Goal: Information Seeking & Learning: Compare options

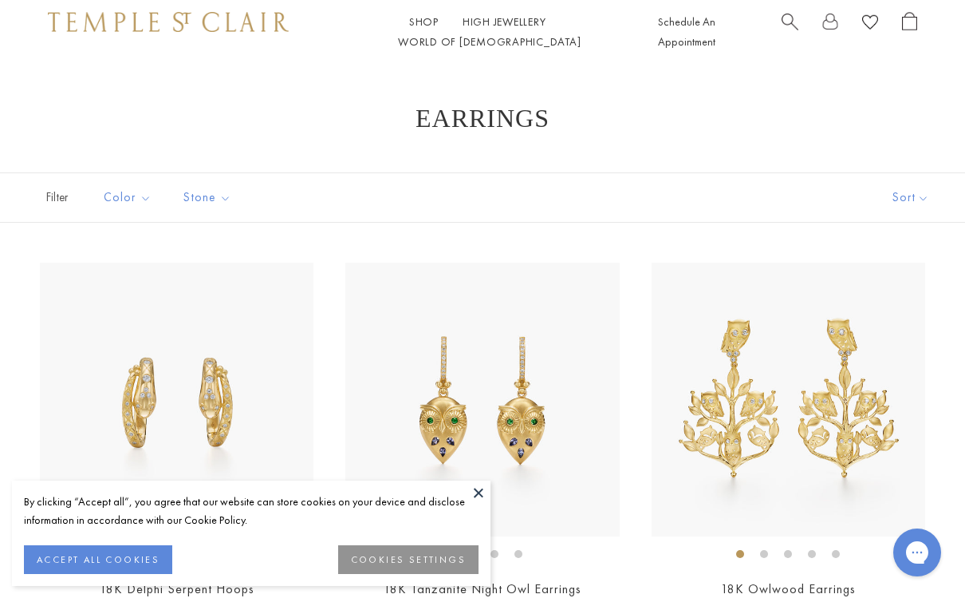
click at [479, 488] on button at bounding box center [479, 492] width 24 height 24
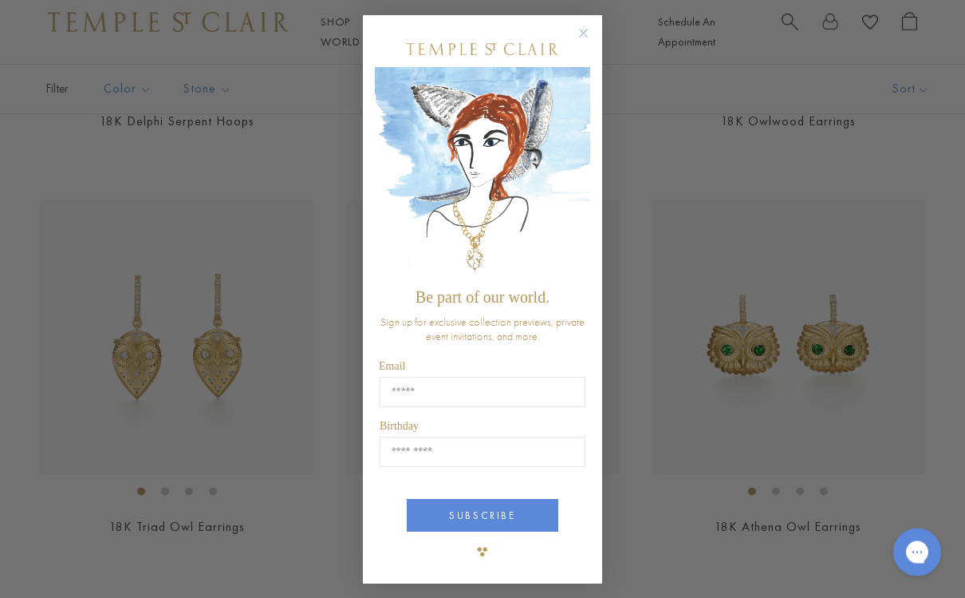
scroll to position [468, 0]
click at [593, 44] on circle "Close dialog" at bounding box center [583, 34] width 19 height 19
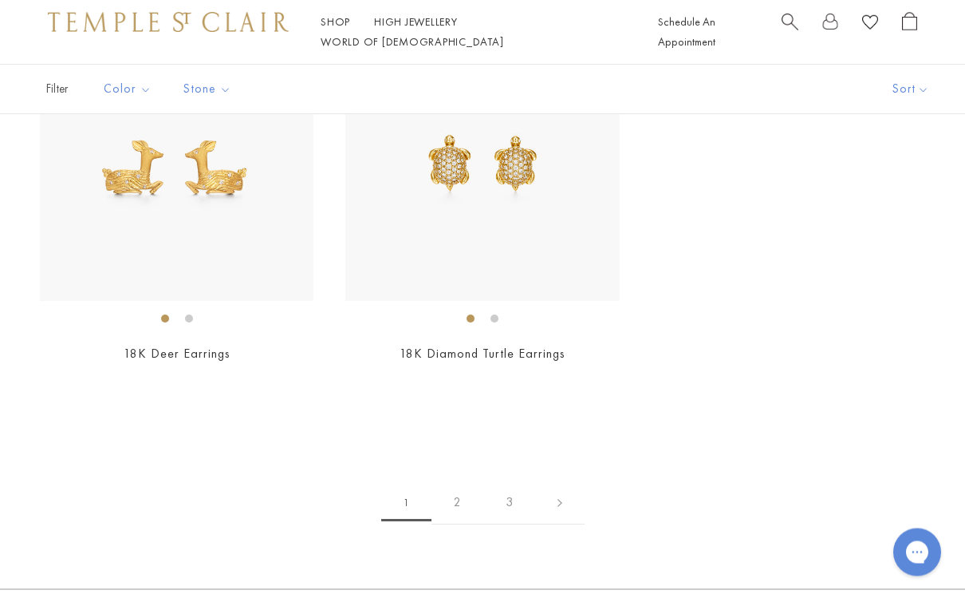
scroll to position [6357, 0]
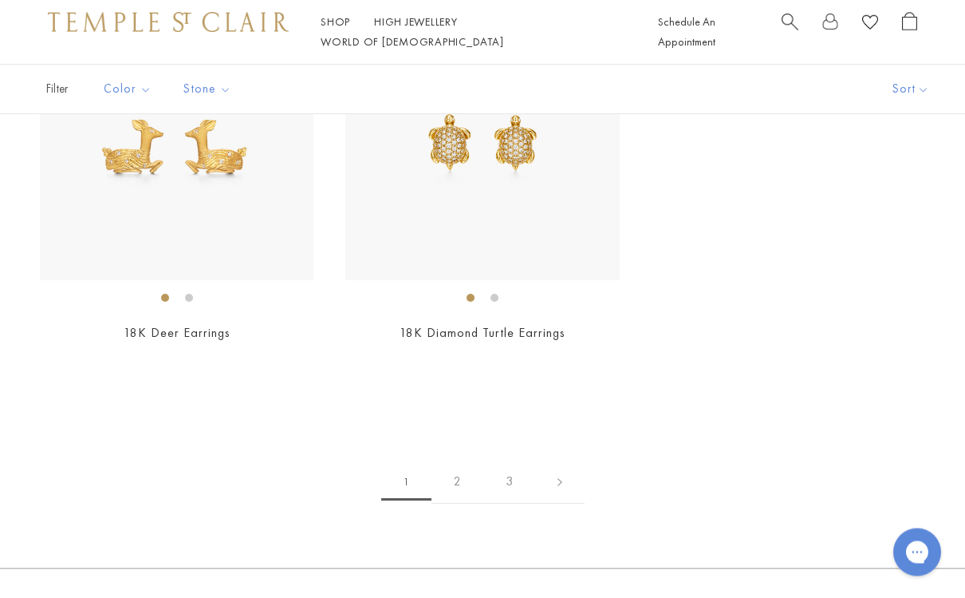
click at [460, 461] on link "2" at bounding box center [458, 482] width 52 height 44
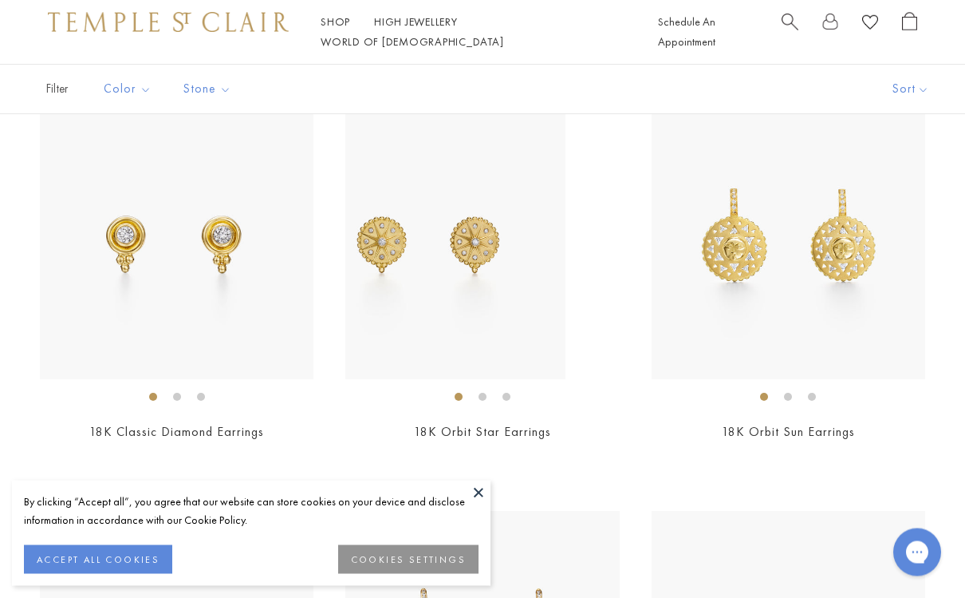
scroll to position [157, 0]
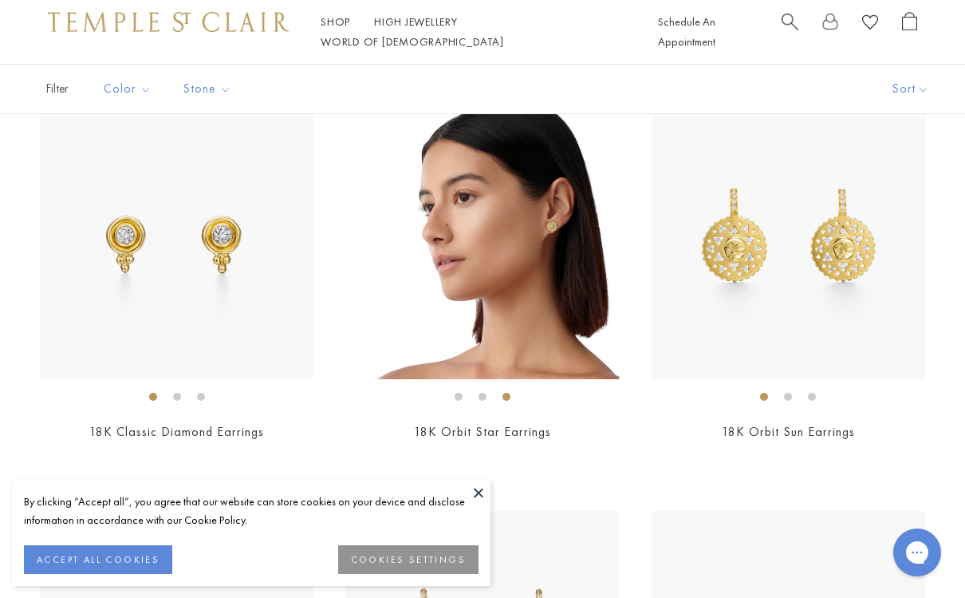
click at [559, 269] on img at bounding box center [482, 242] width 274 height 274
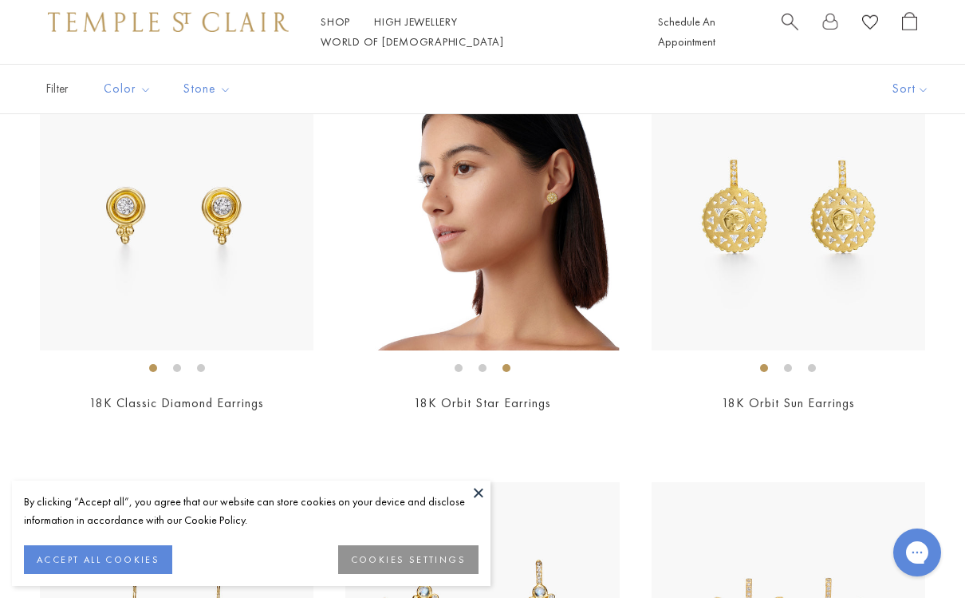
click at [152, 261] on img at bounding box center [177, 214] width 274 height 274
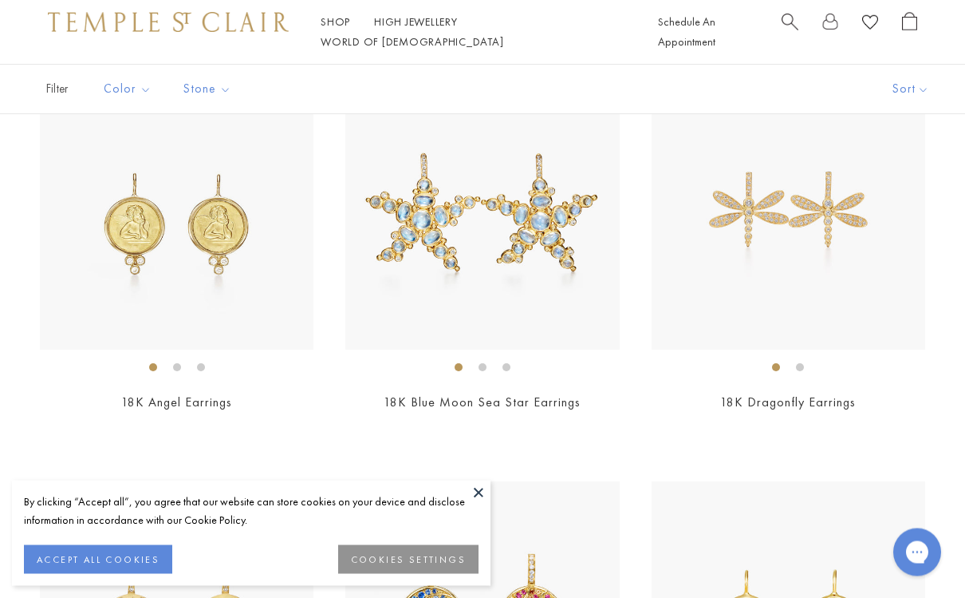
scroll to position [592, 0]
click at [131, 255] on img at bounding box center [177, 213] width 274 height 274
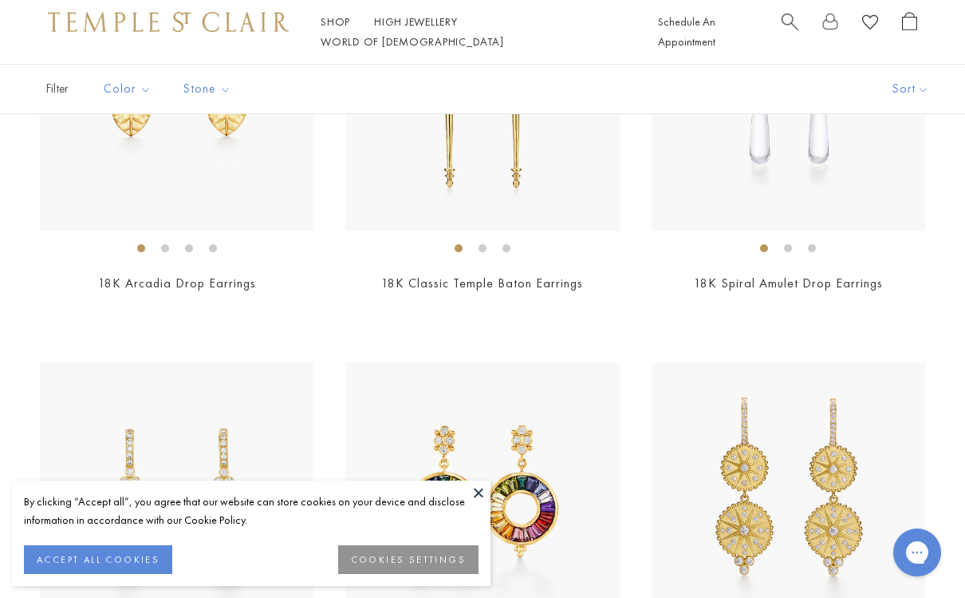
scroll to position [4396, 0]
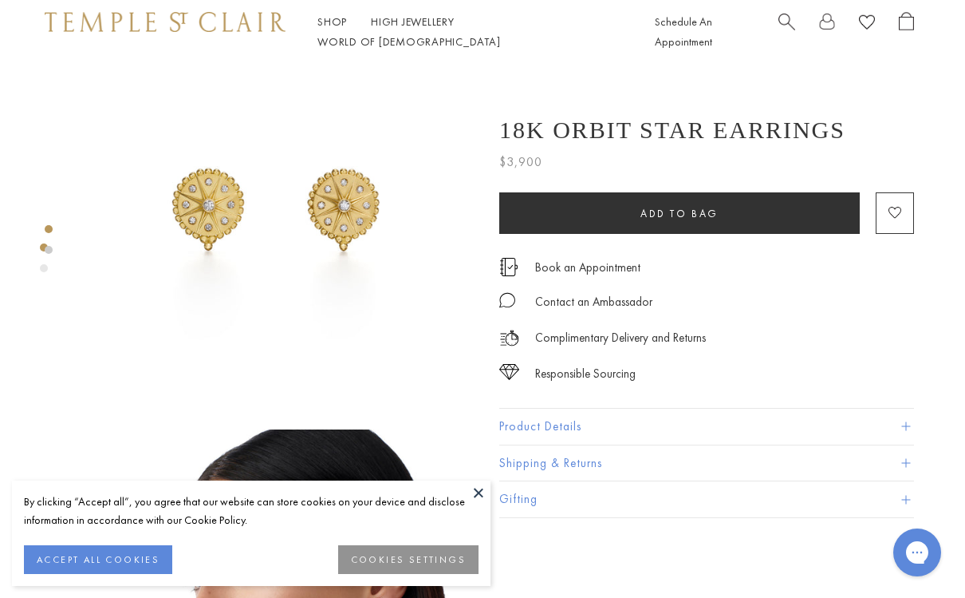
scroll to position [0, 3]
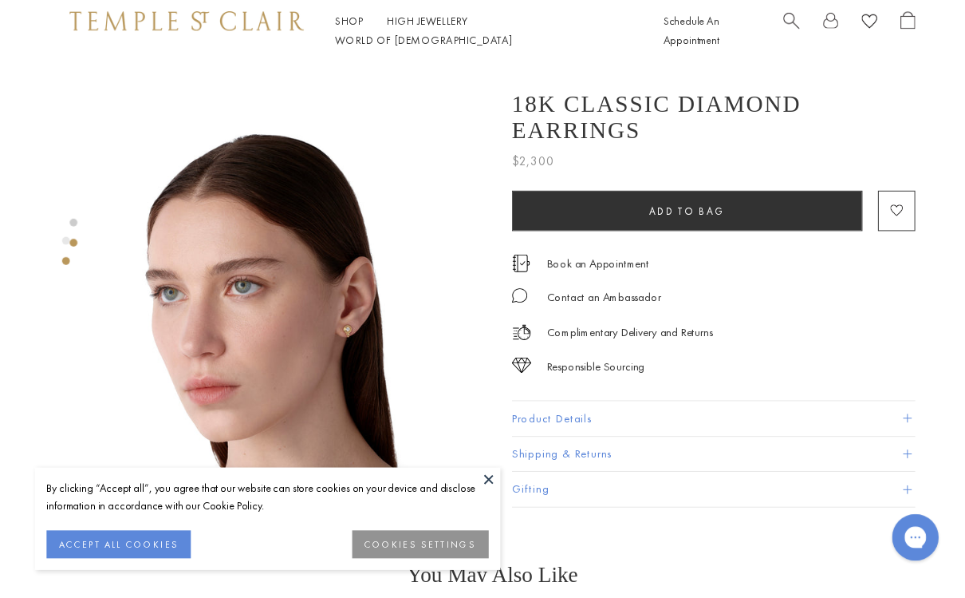
scroll to position [401, 0]
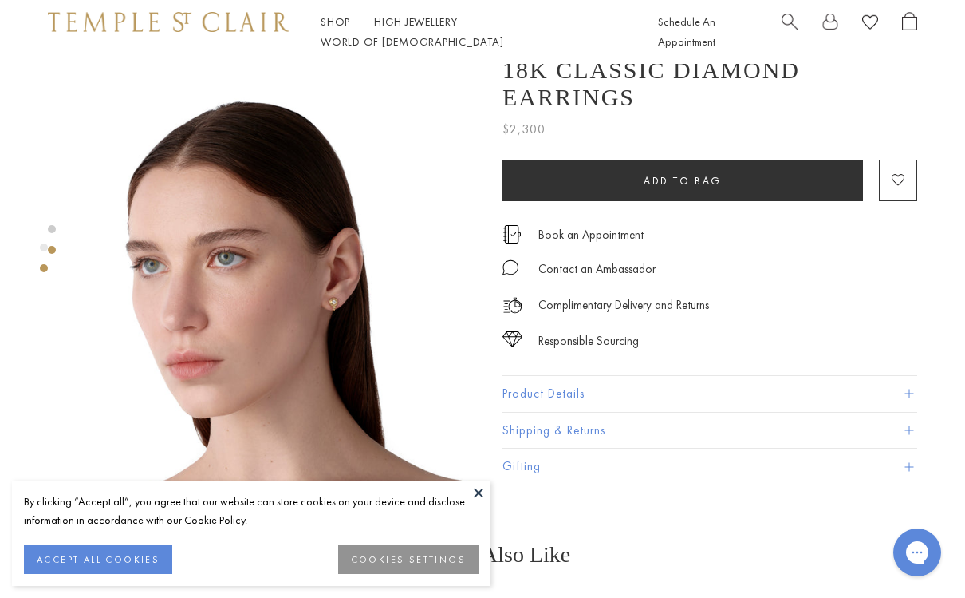
click at [69, 110] on div at bounding box center [263, 74] width 527 height 822
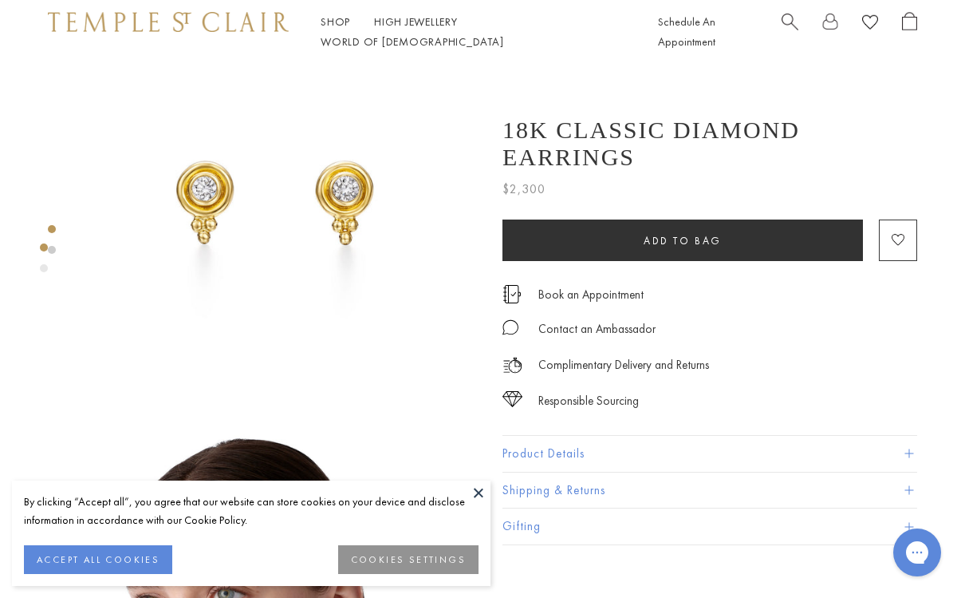
scroll to position [0, 0]
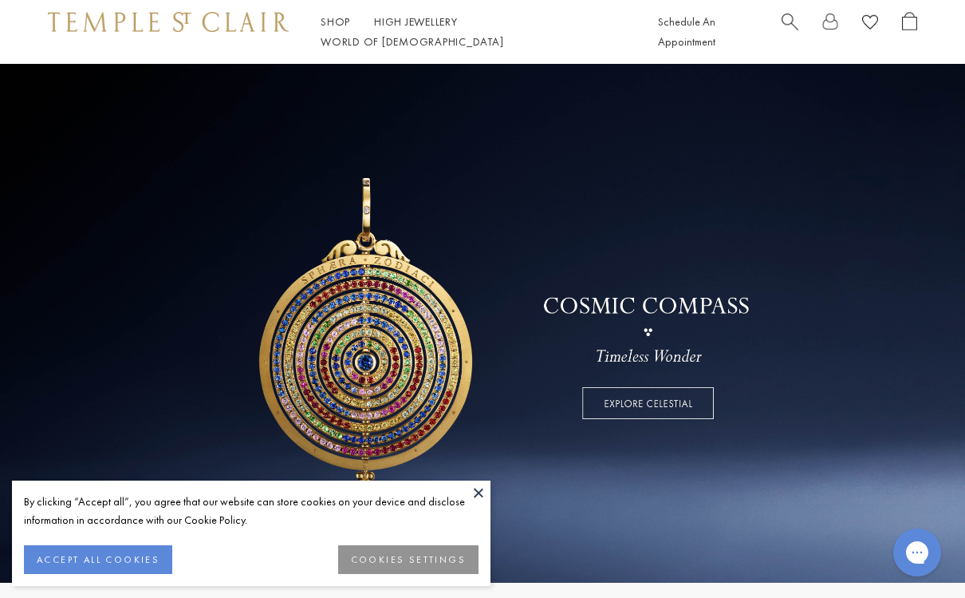
click at [116, 553] on button "ACCEPT ALL COOKIES" at bounding box center [98, 559] width 148 height 29
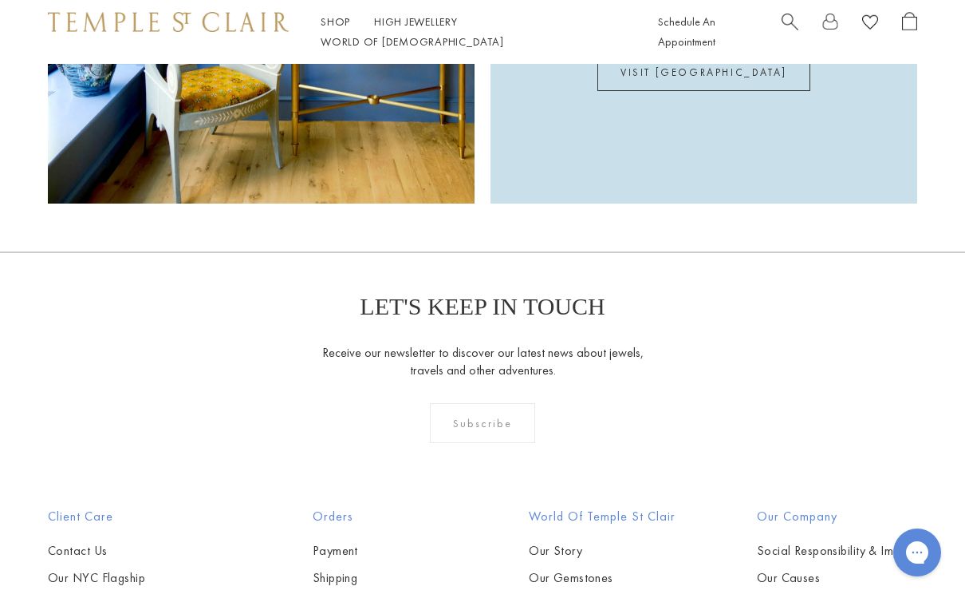
scroll to position [3902, 0]
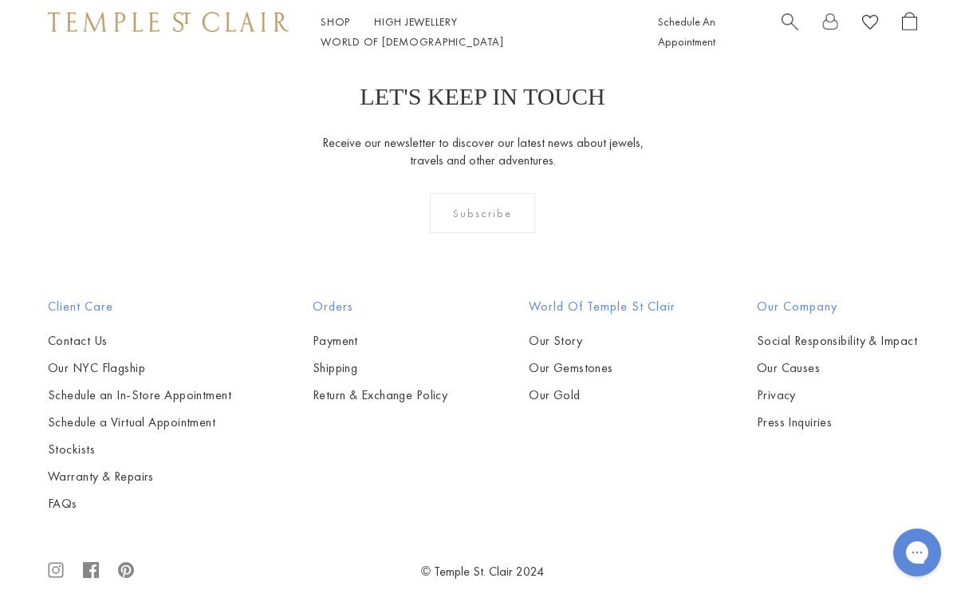
click at [65, 458] on link "Stockists" at bounding box center [140, 449] width 184 height 18
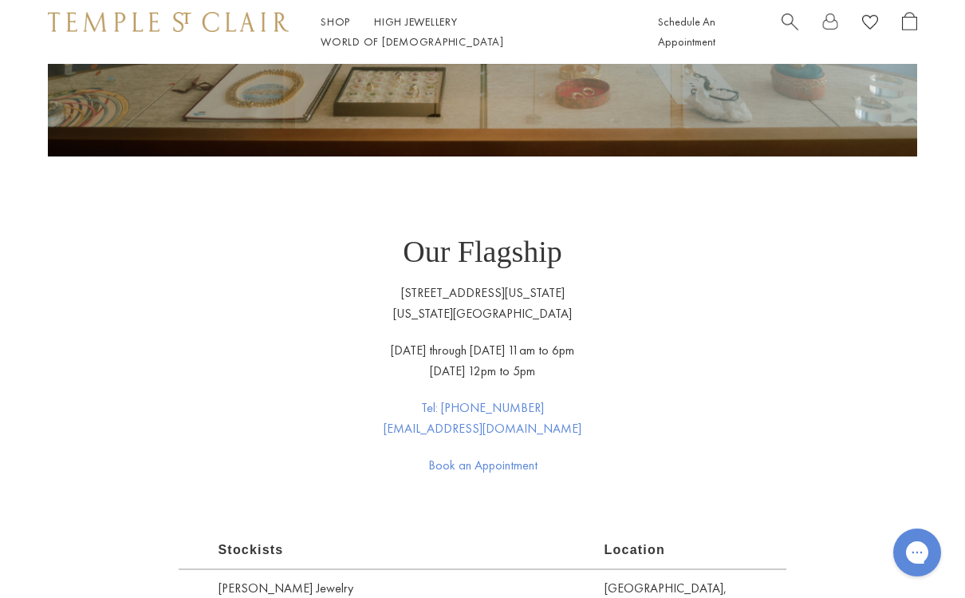
scroll to position [504, 0]
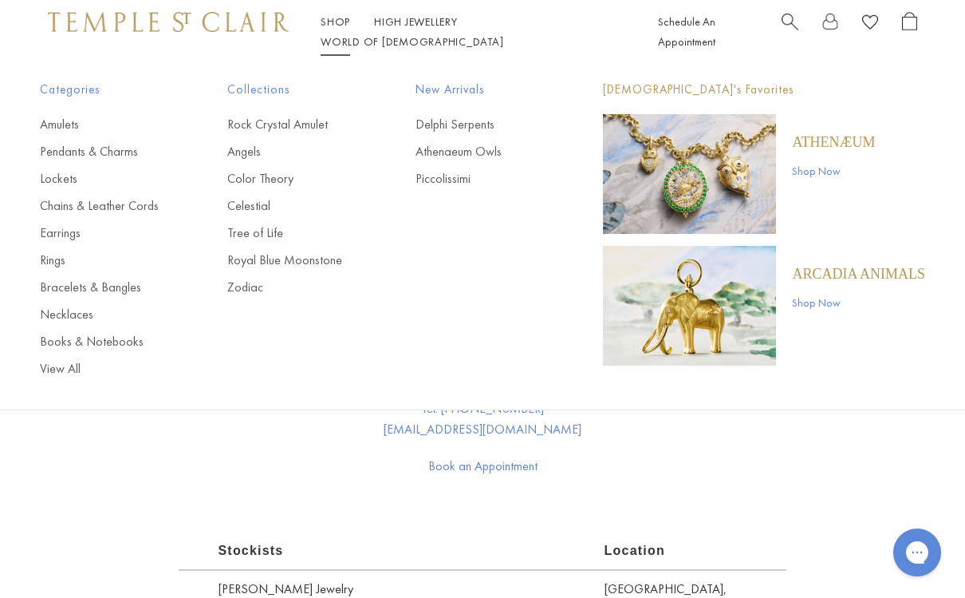
click at [65, 203] on link "Chains & Leather Cords" at bounding box center [102, 206] width 124 height 18
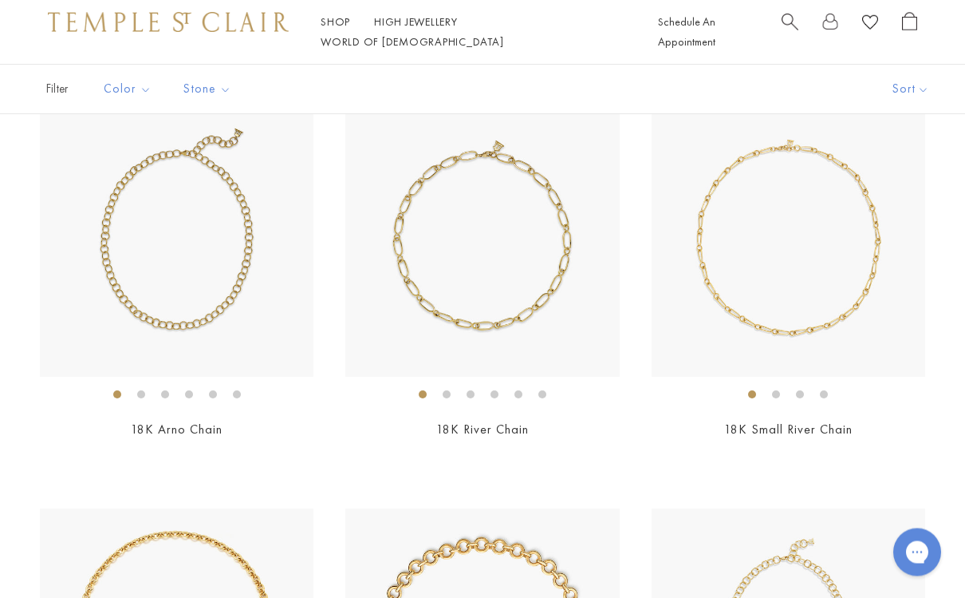
scroll to position [160, 0]
click at [513, 323] on img at bounding box center [482, 240] width 274 height 274
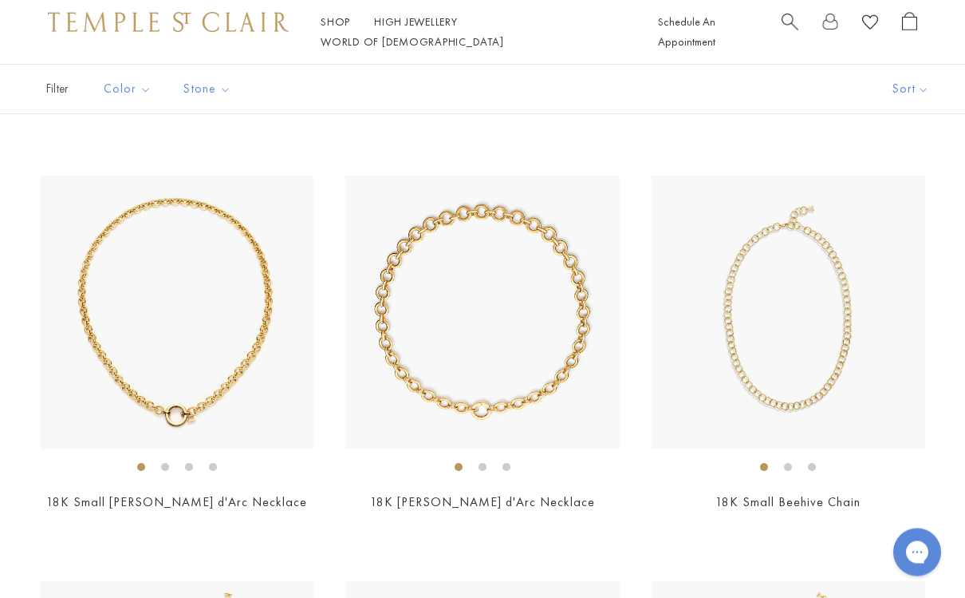
scroll to position [492, 0]
click at [84, 374] on img at bounding box center [177, 313] width 274 height 274
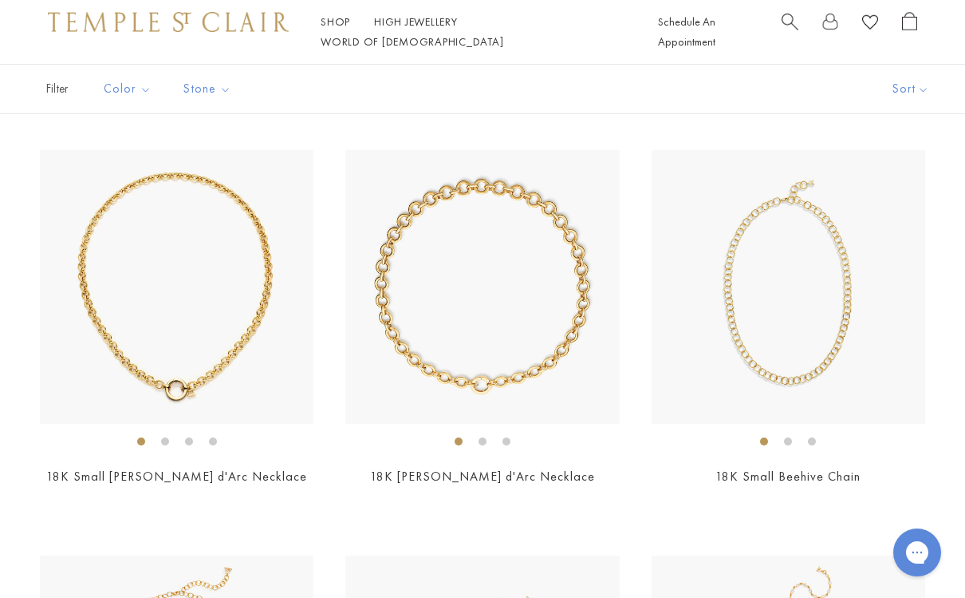
scroll to position [521, 0]
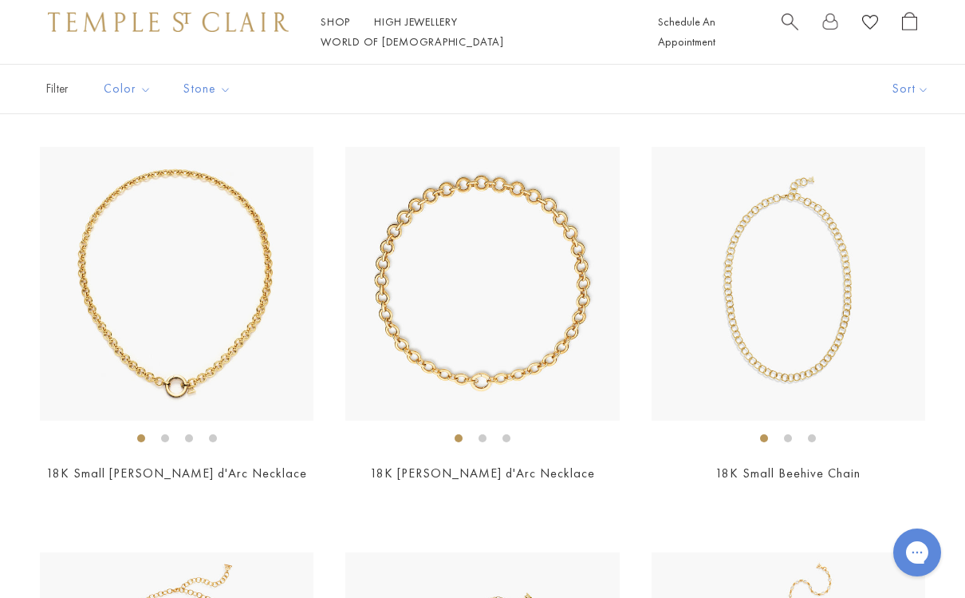
click at [536, 341] on img at bounding box center [482, 284] width 274 height 274
click at [843, 347] on img at bounding box center [789, 284] width 274 height 274
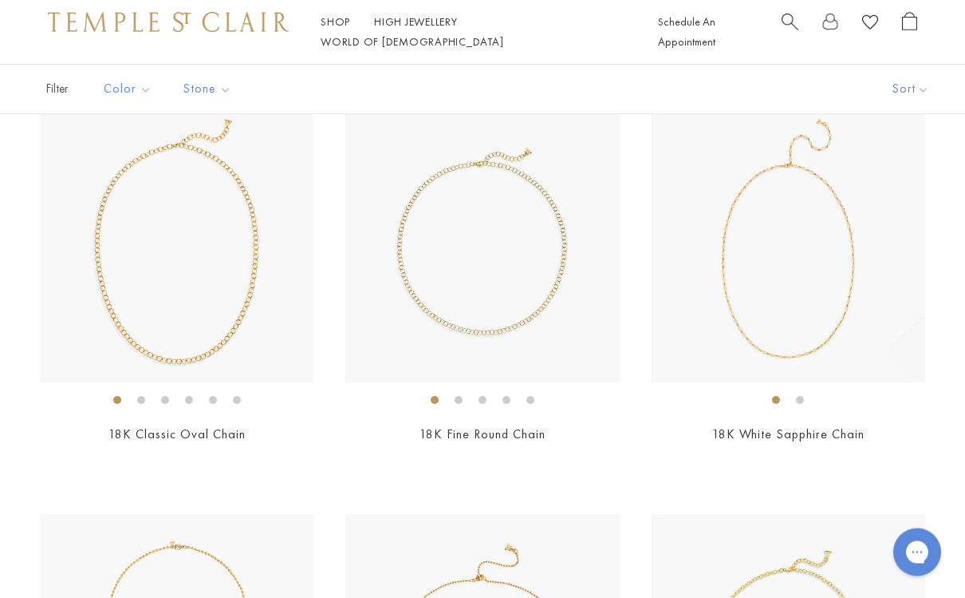
scroll to position [965, 0]
click at [518, 318] on img at bounding box center [482, 245] width 274 height 274
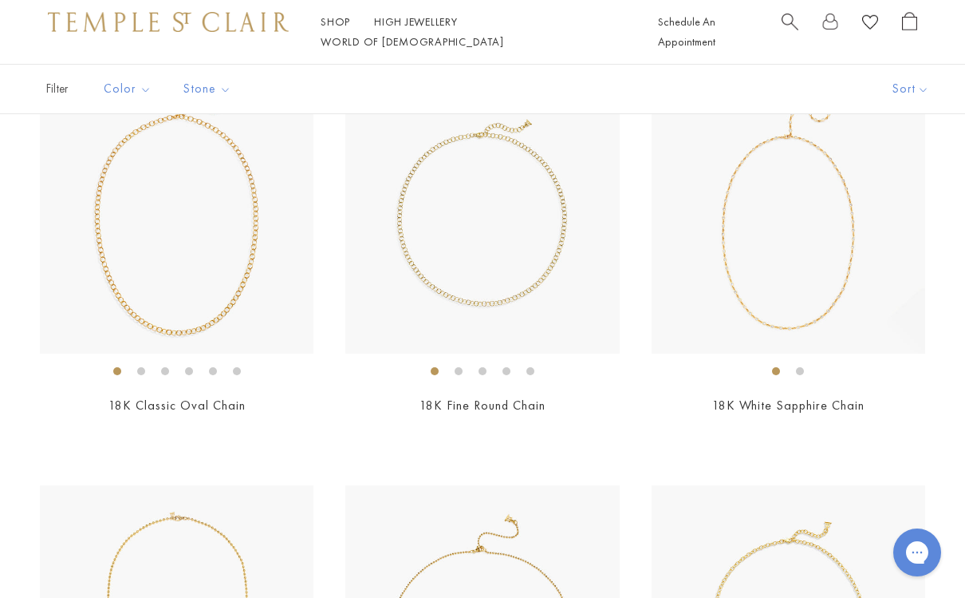
click at [106, 322] on img at bounding box center [177, 216] width 274 height 274
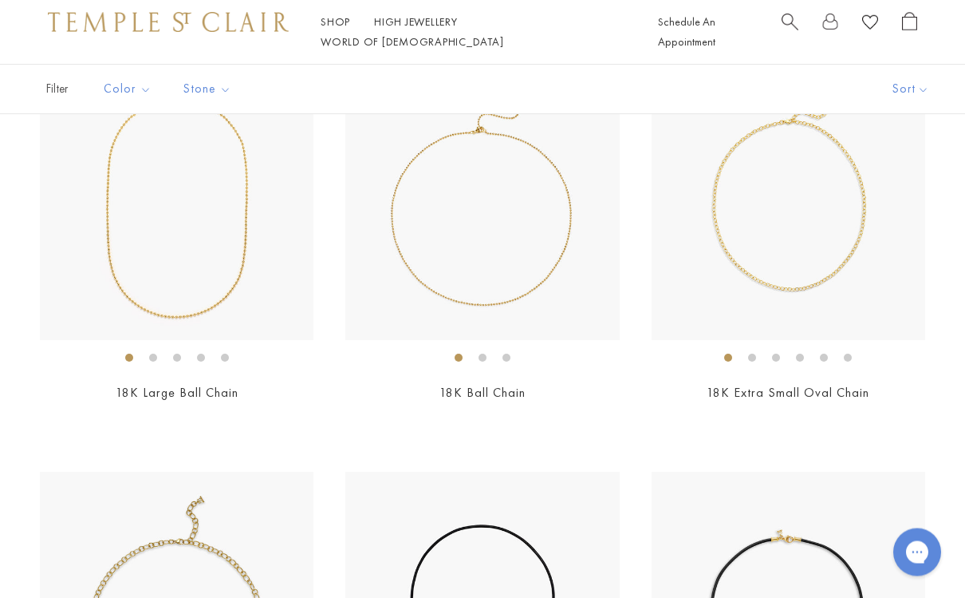
scroll to position [1413, 0]
click at [852, 267] on img at bounding box center [789, 203] width 274 height 274
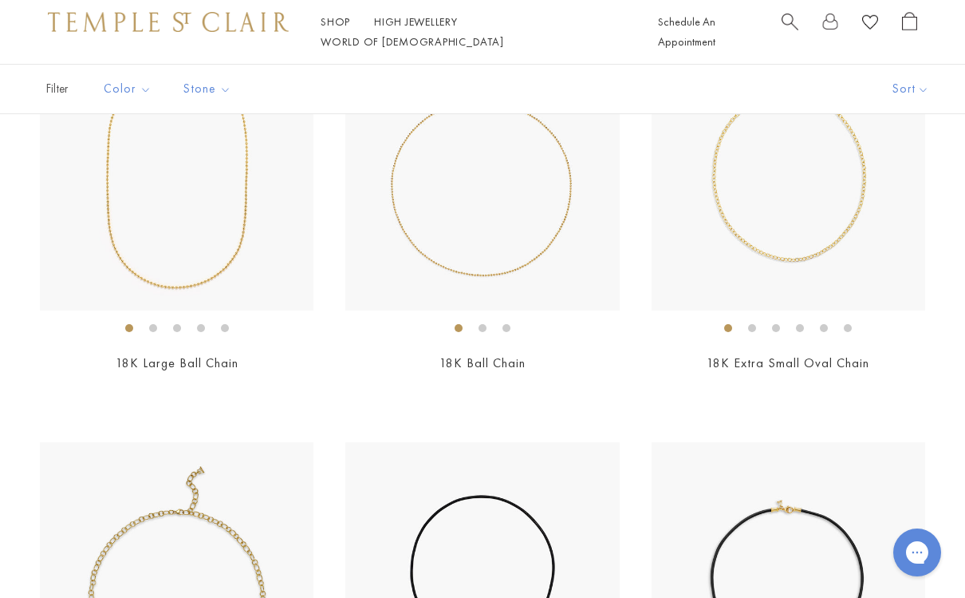
click at [503, 240] on img at bounding box center [482, 174] width 274 height 274
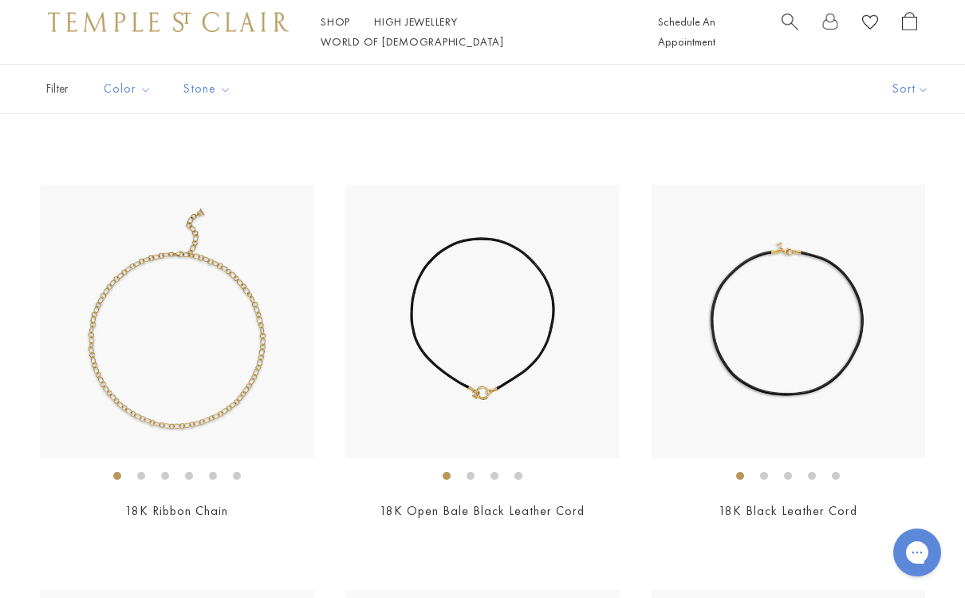
scroll to position [1703, 0]
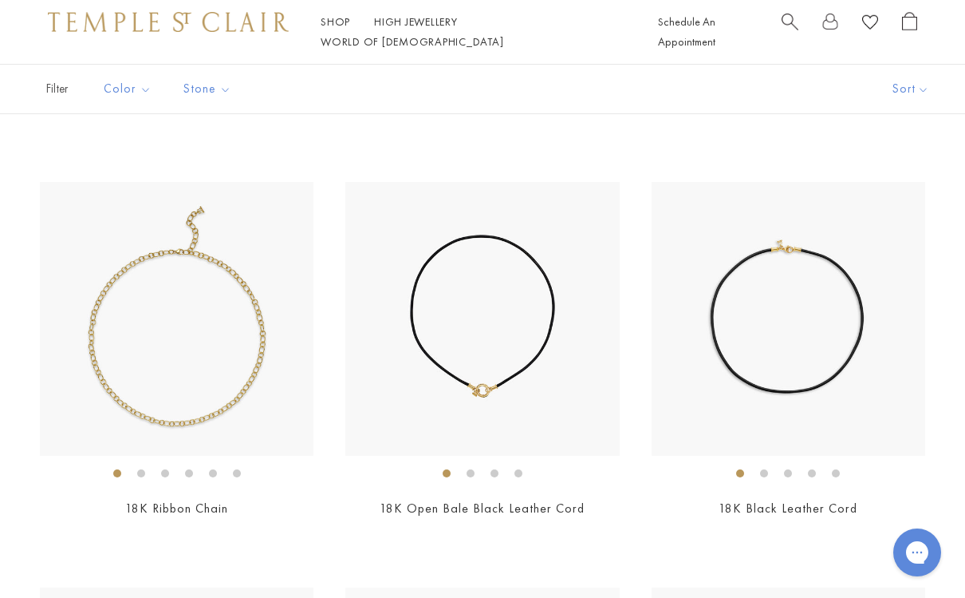
click at [109, 378] on img at bounding box center [177, 319] width 274 height 274
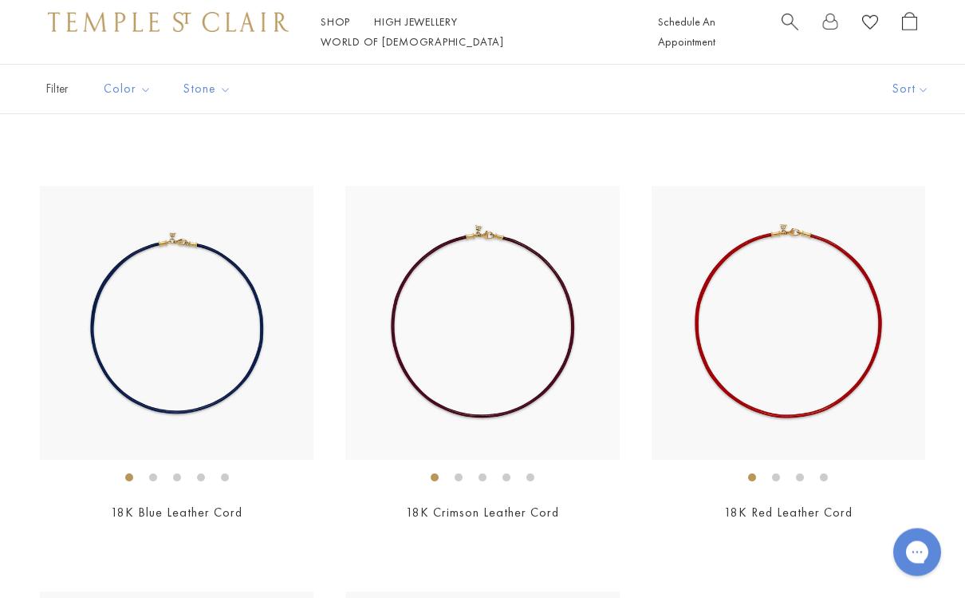
scroll to position [2105, 0]
click at [525, 392] on img at bounding box center [482, 322] width 274 height 274
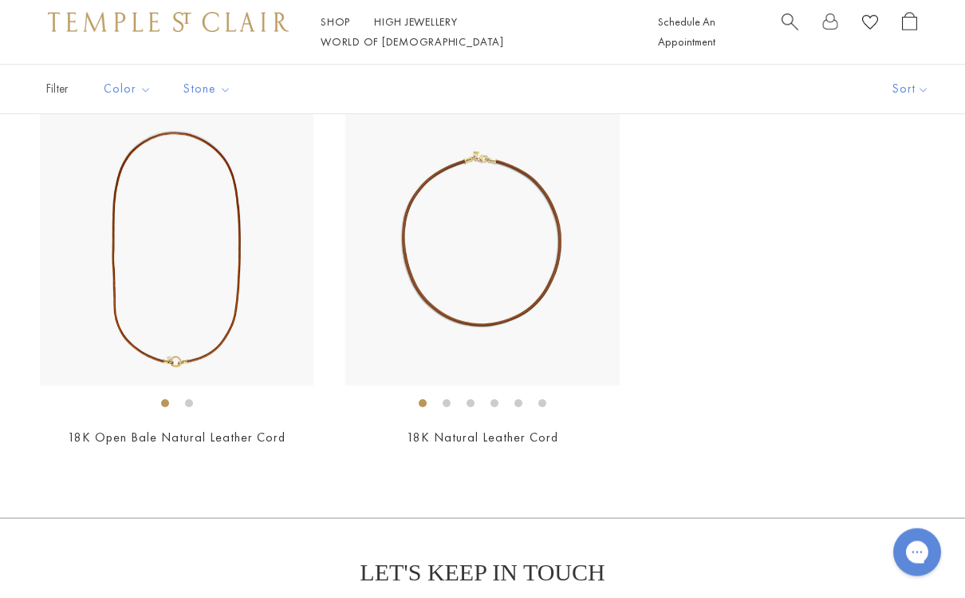
scroll to position [2585, 0]
click at [548, 277] on img at bounding box center [482, 247] width 274 height 274
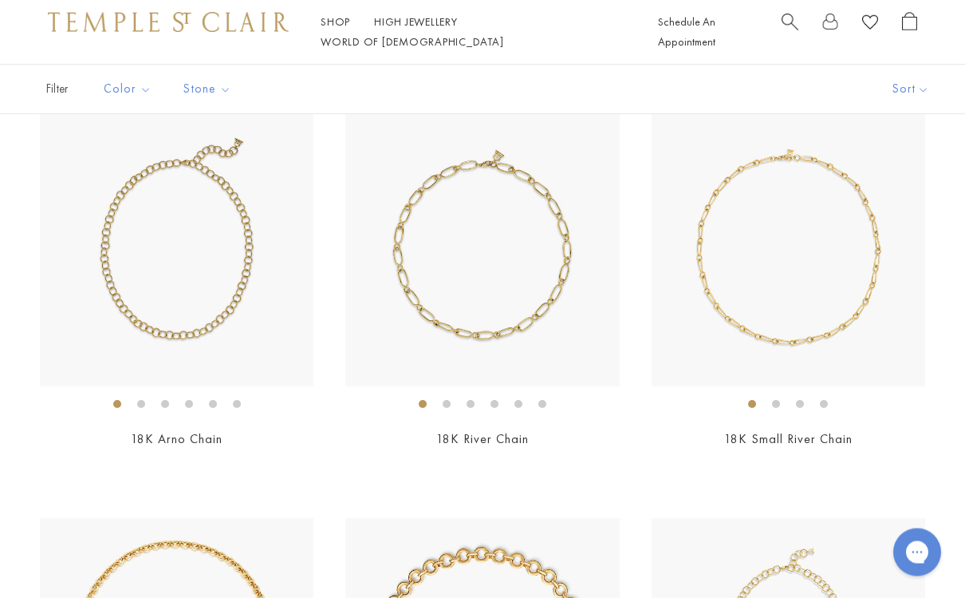
scroll to position [0, 0]
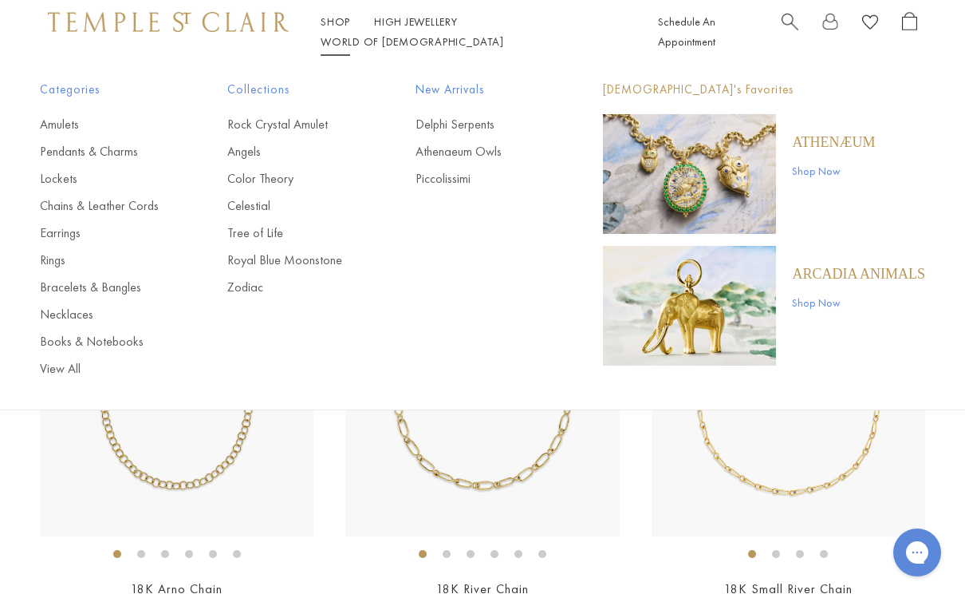
click at [251, 155] on link "Angels" at bounding box center [289, 152] width 124 height 18
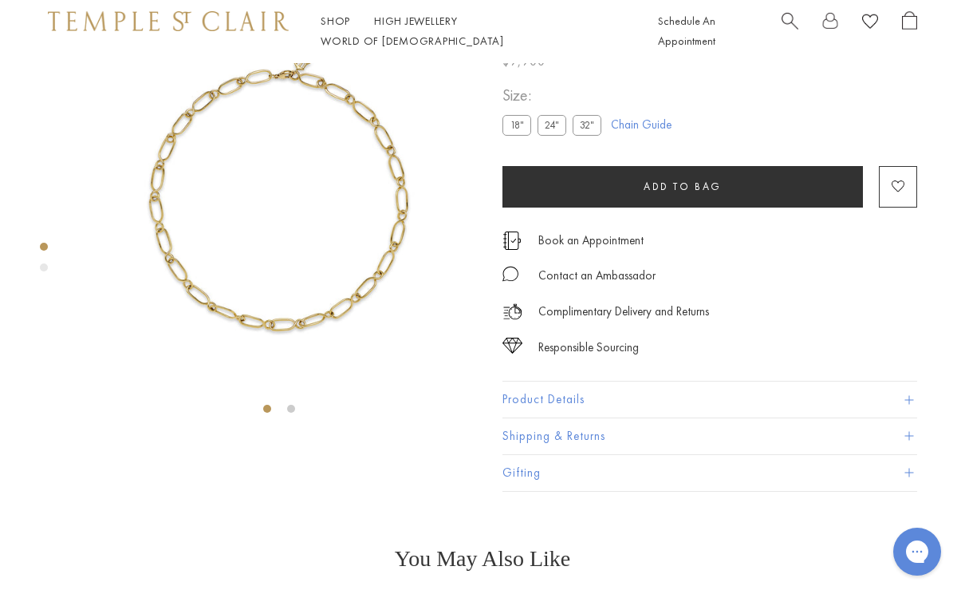
scroll to position [64, 0]
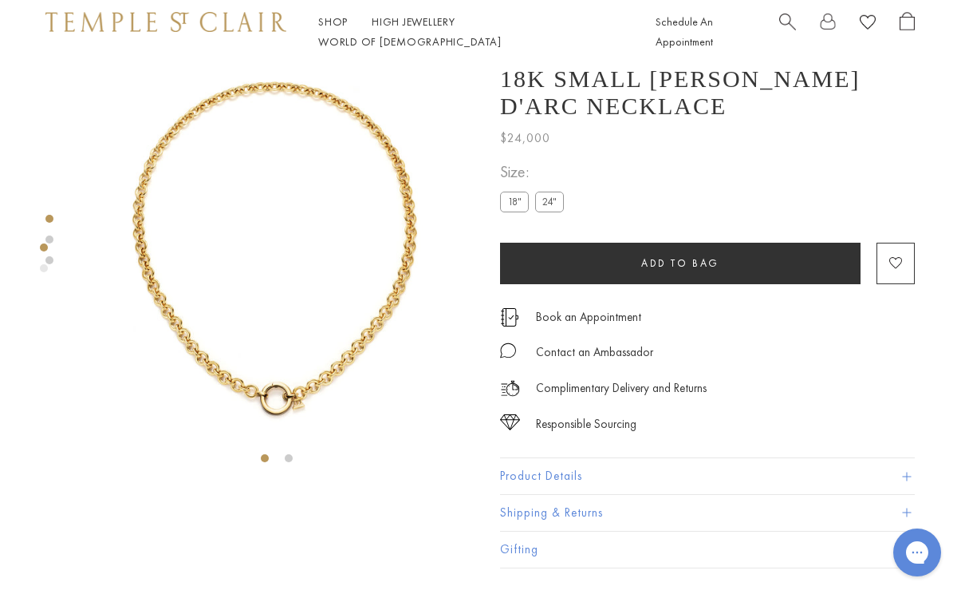
scroll to position [0, 2]
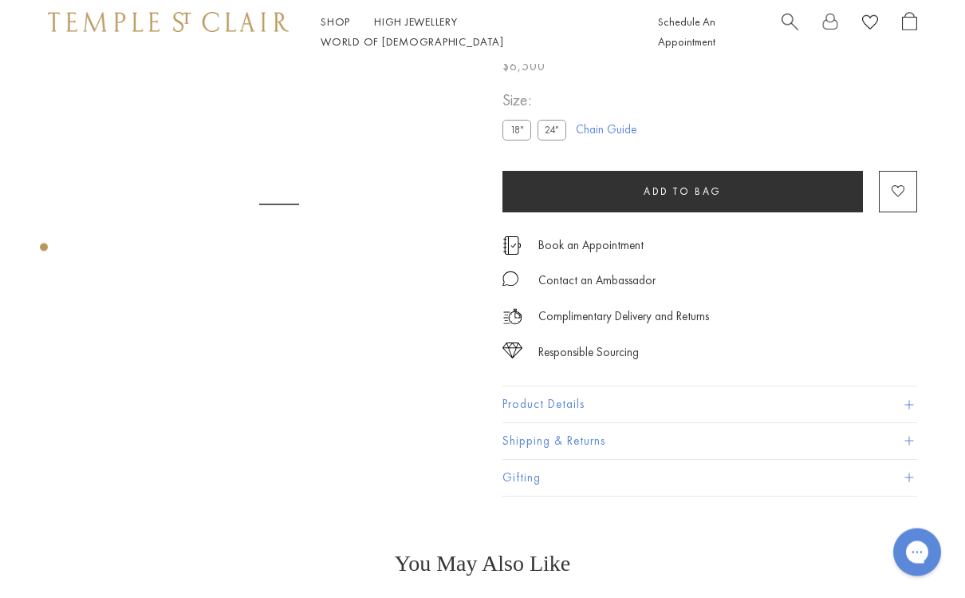
scroll to position [64, 0]
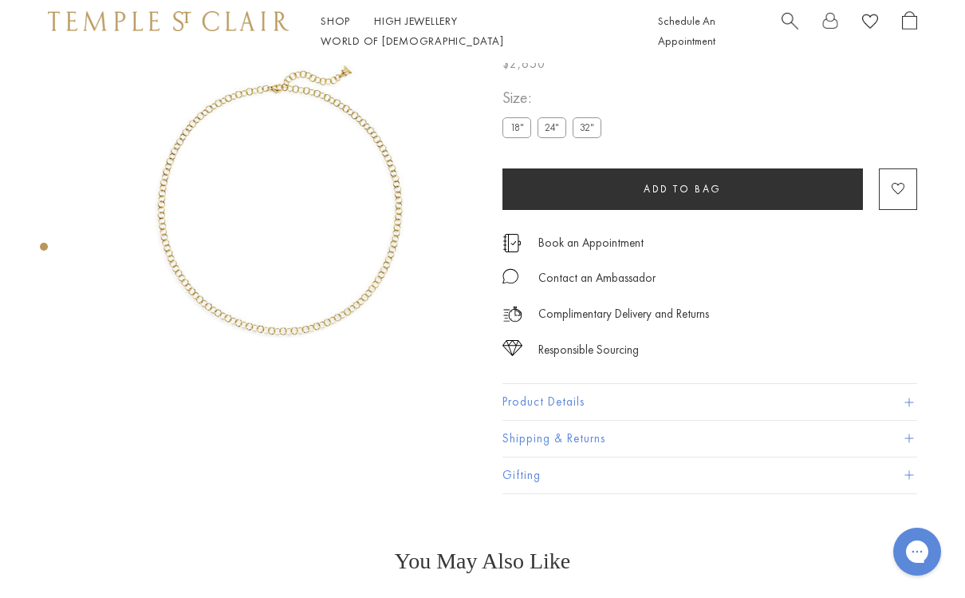
scroll to position [64, 0]
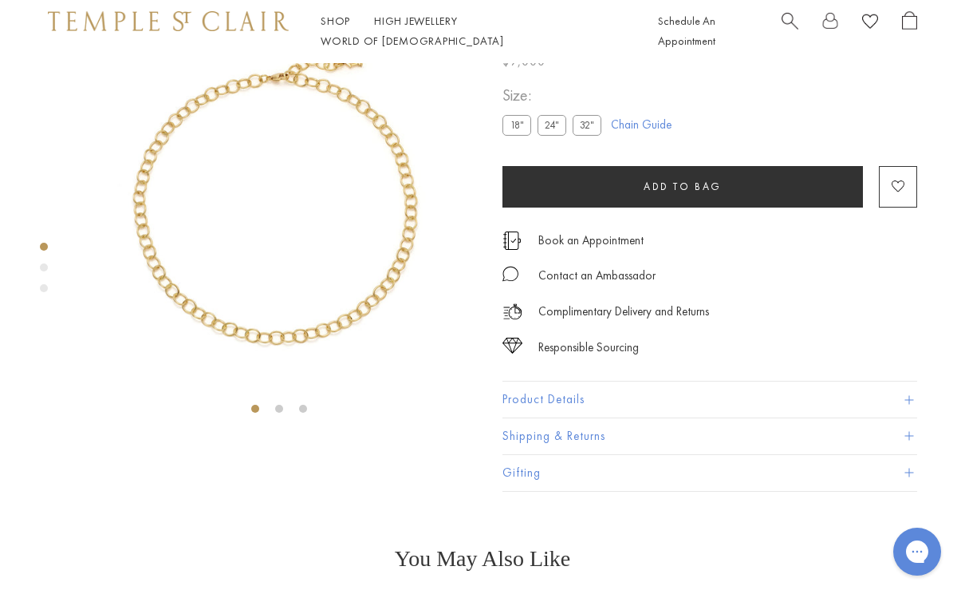
scroll to position [64, 0]
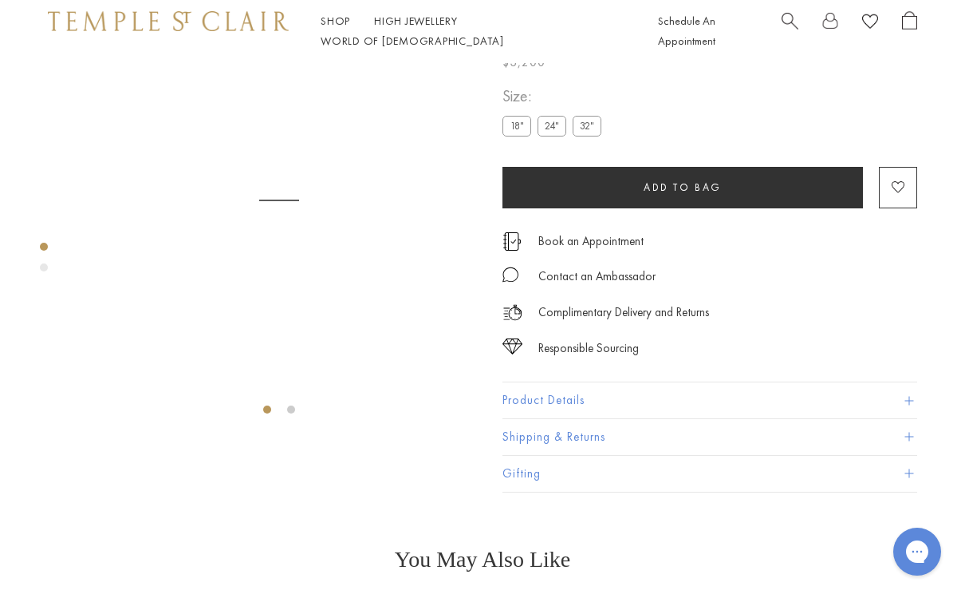
scroll to position [64, 0]
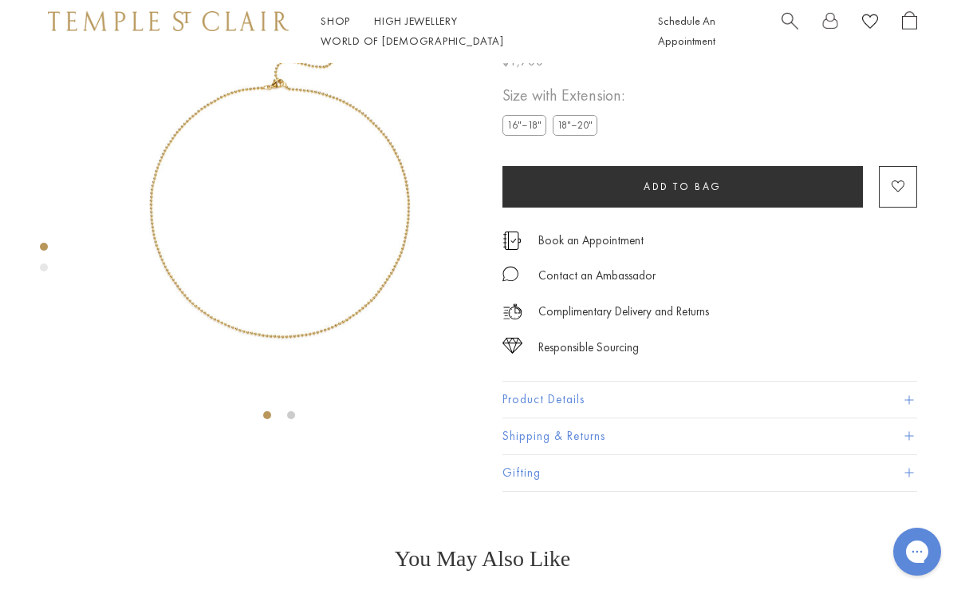
scroll to position [64, 0]
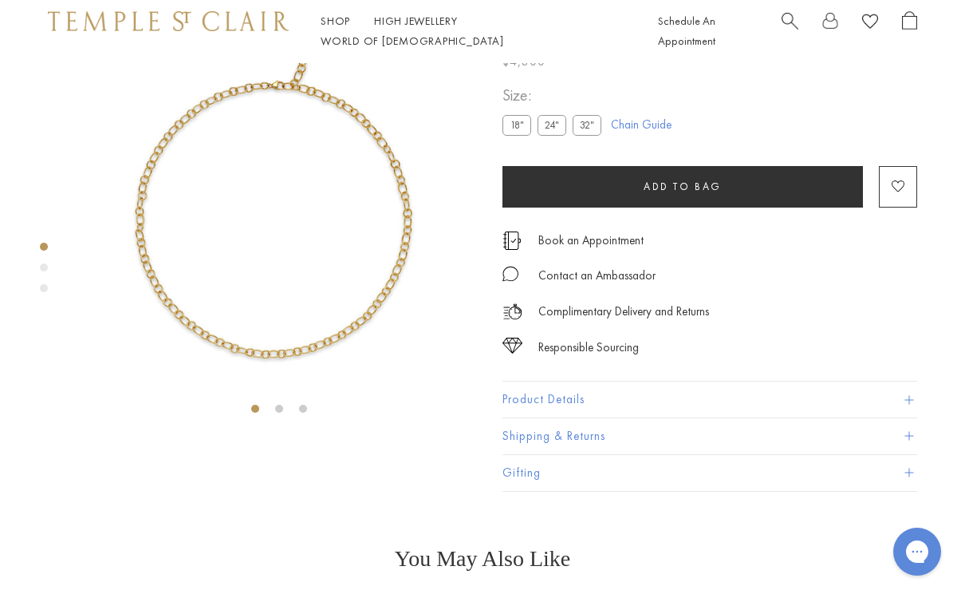
scroll to position [64, 0]
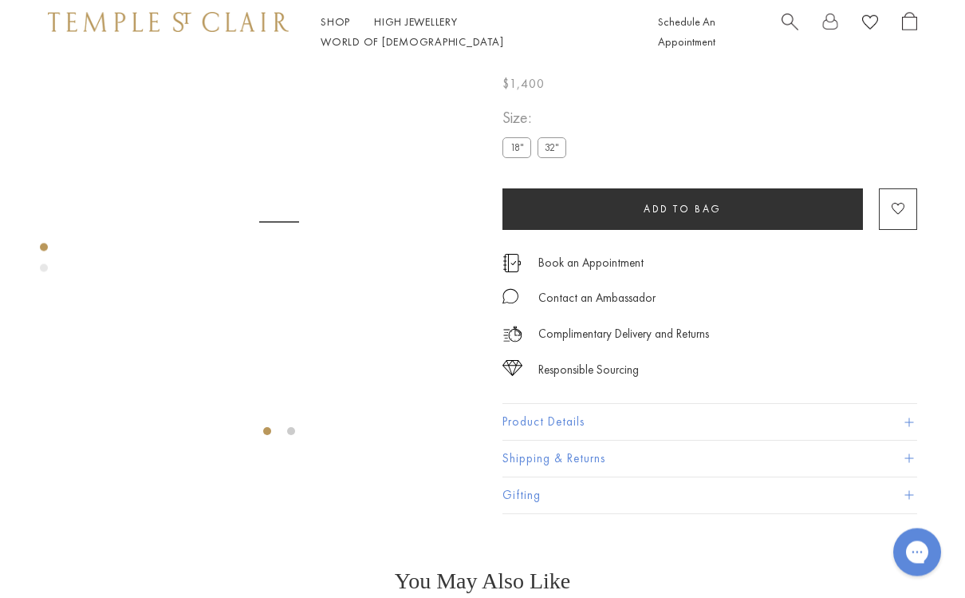
scroll to position [64, 0]
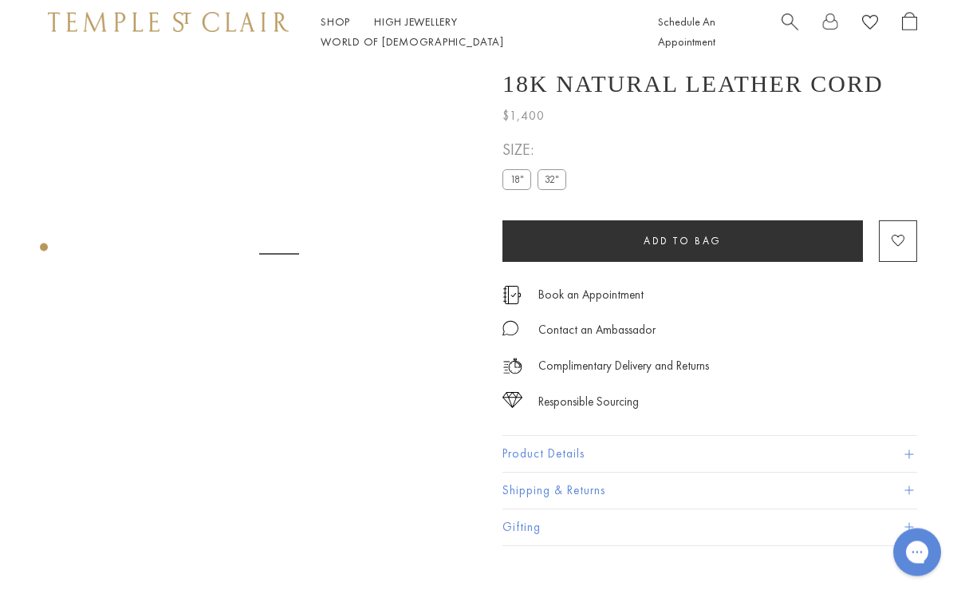
scroll to position [64, 0]
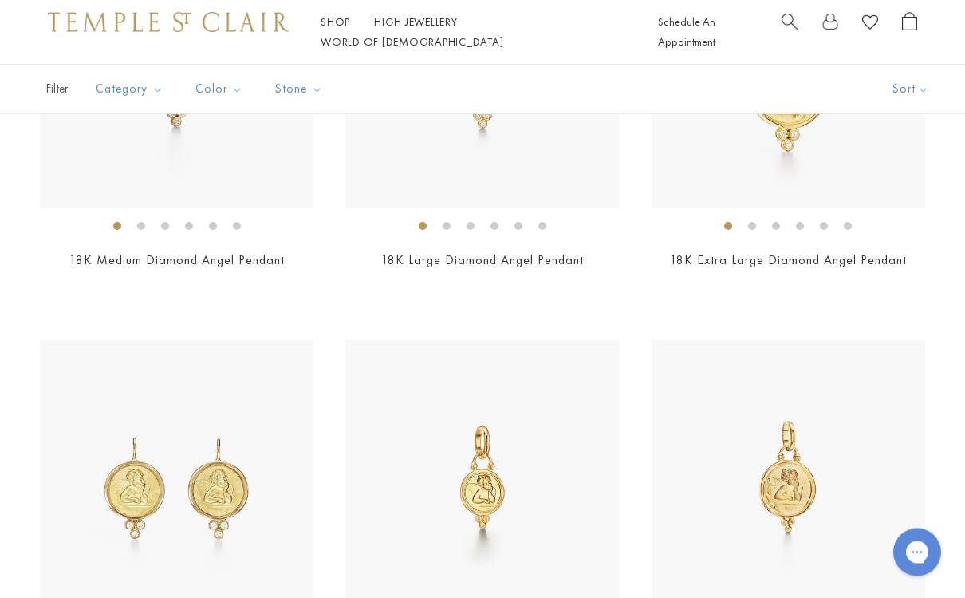
scroll to position [1395, 0]
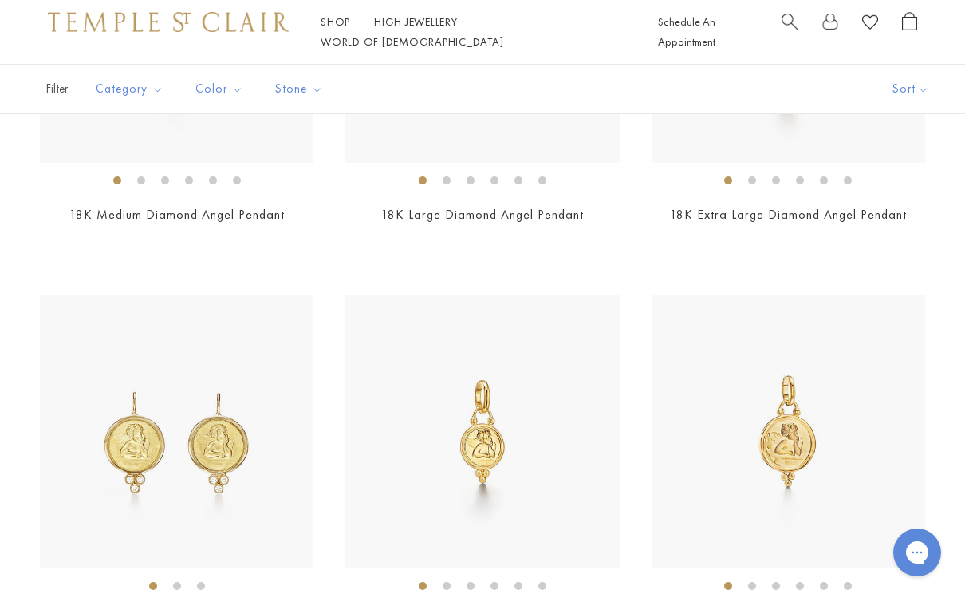
click at [113, 399] on img at bounding box center [177, 431] width 274 height 274
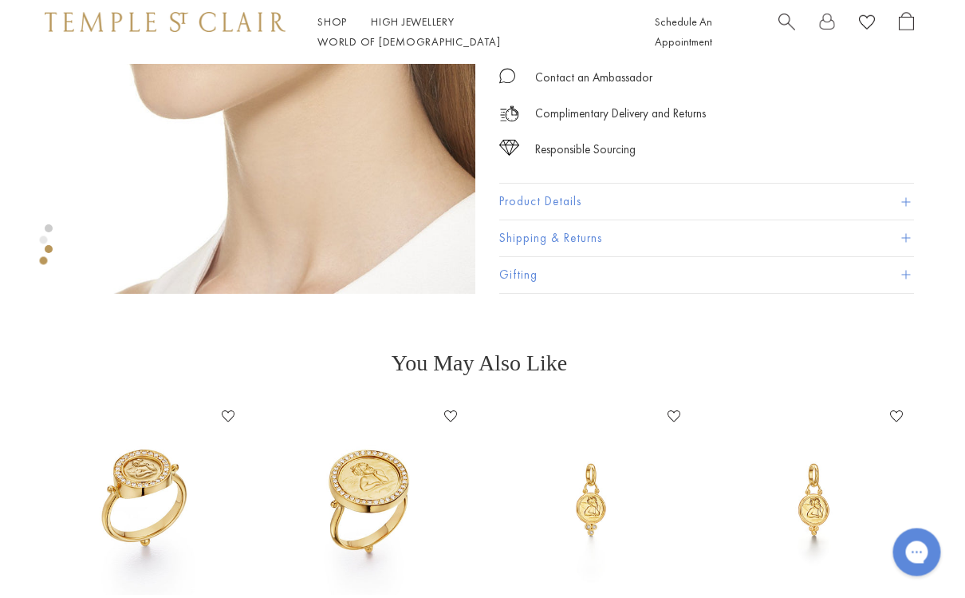
scroll to position [592, 3]
click at [850, 195] on button "Product Details" at bounding box center [706, 202] width 415 height 36
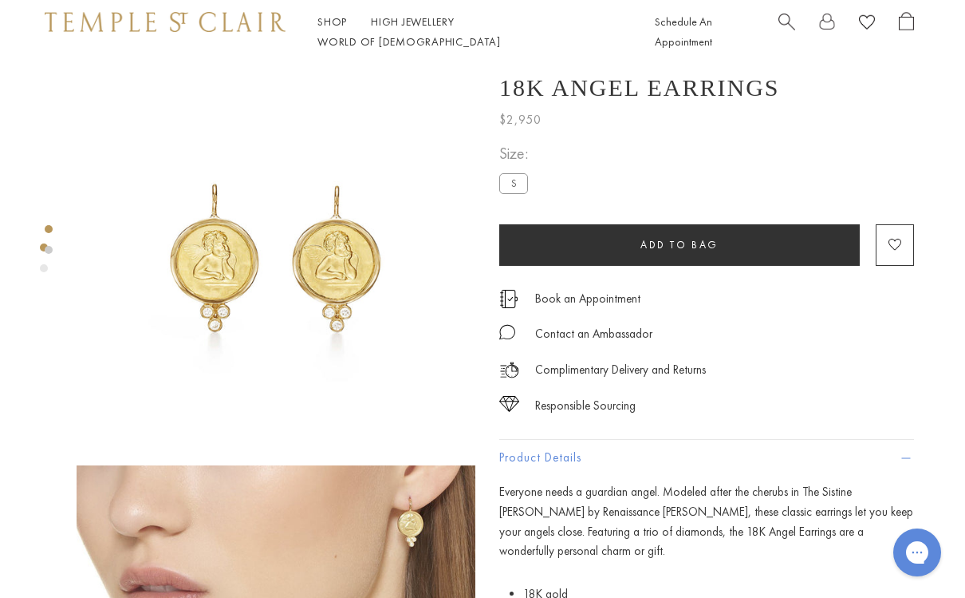
scroll to position [0, 3]
